Goal: Find contact information: Find contact information

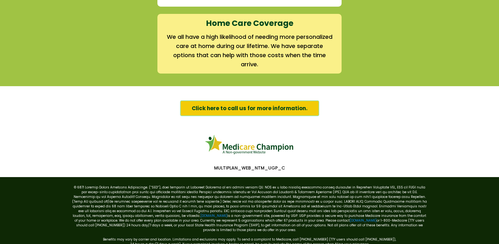
scroll to position [942, 0]
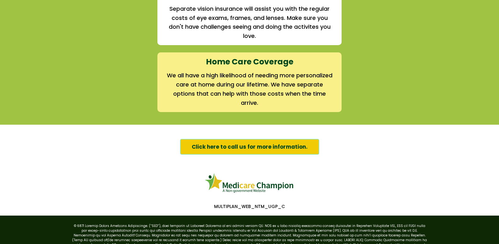
click at [211, 147] on span "Click here to call us for more information." at bounding box center [250, 146] width 116 height 8
click at [277, 58] on strong "Home Care Coverage" at bounding box center [250, 61] width 88 height 11
click at [270, 143] on span "Click here to call us for more information." at bounding box center [250, 146] width 116 height 8
click at [233, 147] on span "Click here to call us for more information." at bounding box center [250, 146] width 116 height 8
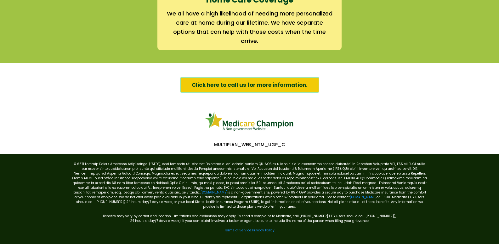
scroll to position [1005, 0]
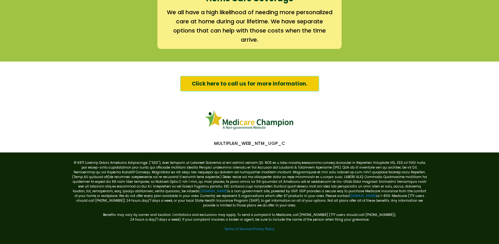
click at [264, 85] on span "Click here to call us for more information." at bounding box center [250, 83] width 116 height 8
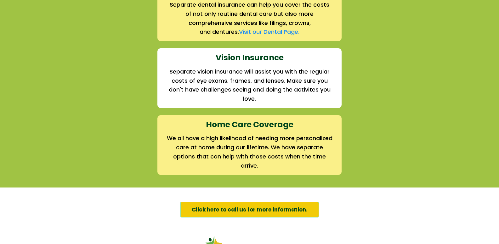
scroll to position [879, 0]
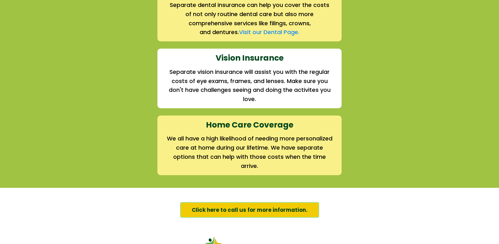
click at [206, 211] on span "Click here to call us for more information." at bounding box center [250, 209] width 116 height 8
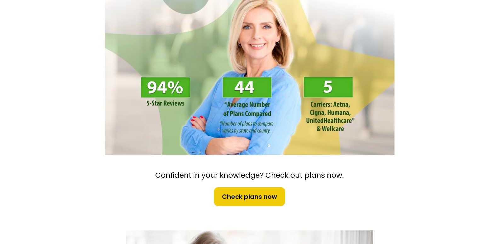
scroll to position [0, 0]
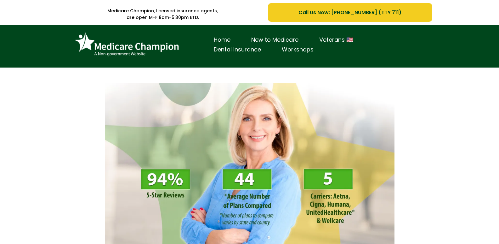
click at [306, 12] on span "Call Us Now: [PHONE_NUMBER] (TTY 711)" at bounding box center [350, 13] width 103 height 8
